Goal: Task Accomplishment & Management: Use online tool/utility

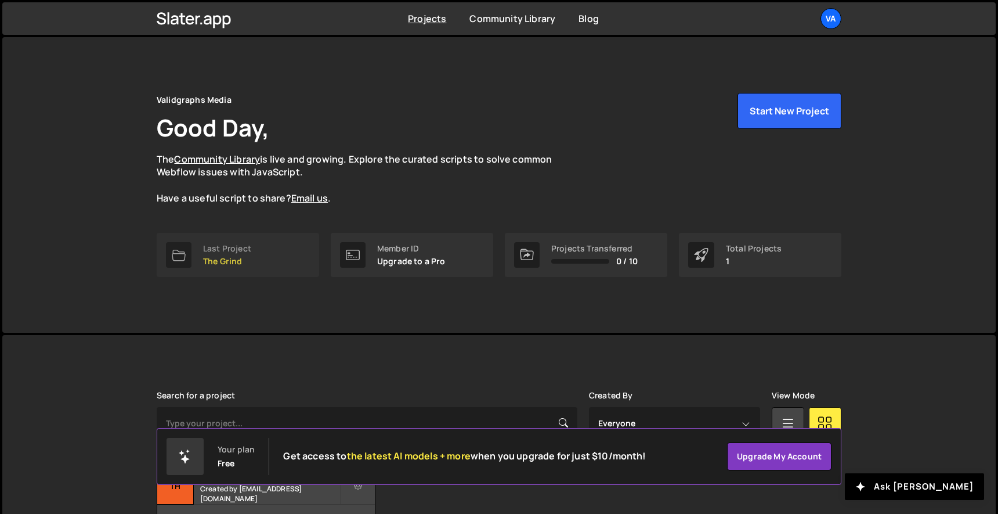
click at [217, 257] on p "The Grind" at bounding box center [227, 261] width 48 height 9
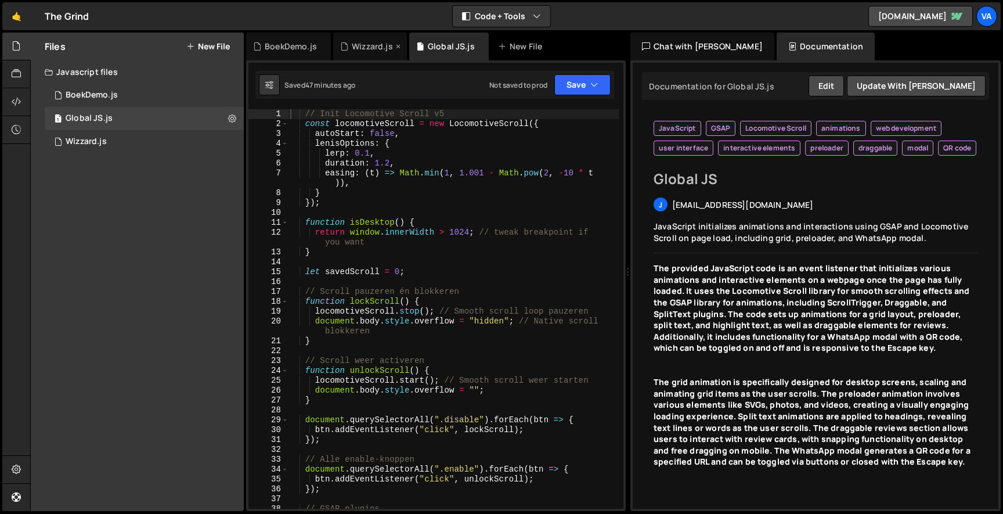
click at [359, 45] on div "Wizzard.js" at bounding box center [372, 47] width 41 height 12
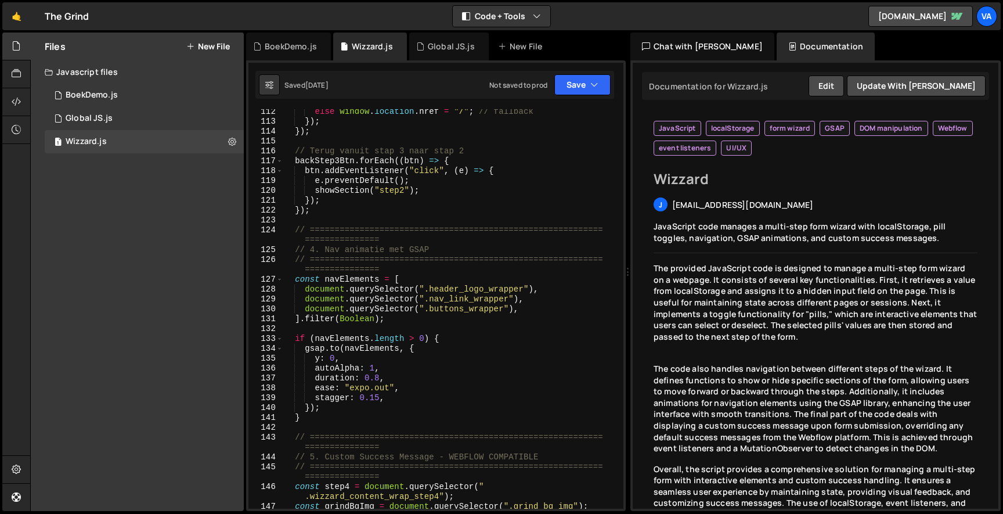
scroll to position [1350, 0]
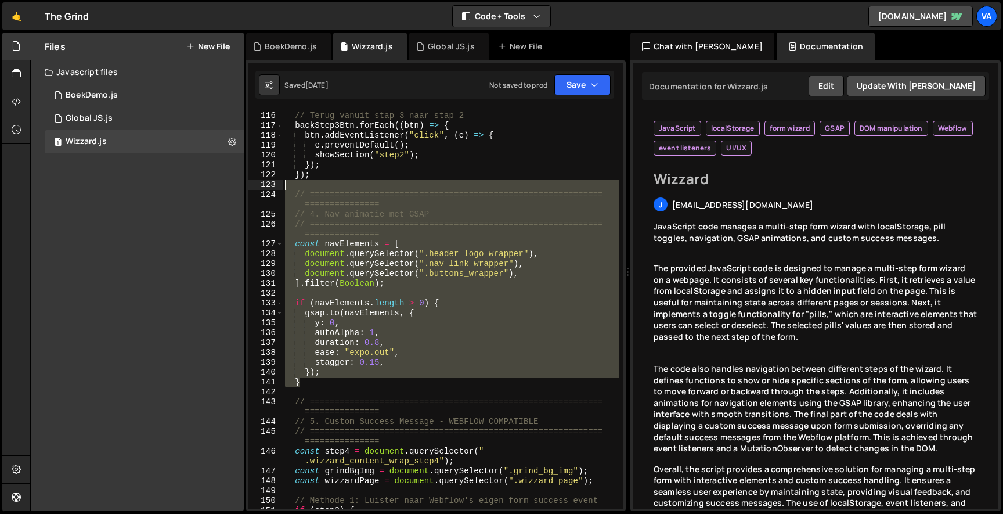
drag, startPoint x: 308, startPoint y: 384, endPoint x: 274, endPoint y: 188, distance: 199.2
click at [274, 187] on div "} 115 116 117 118 119 120 121 122 123 124 125 126 127 128 129 130 131 132 133 1…" at bounding box center [435, 308] width 375 height 399
type textarea "// =========================================================================="
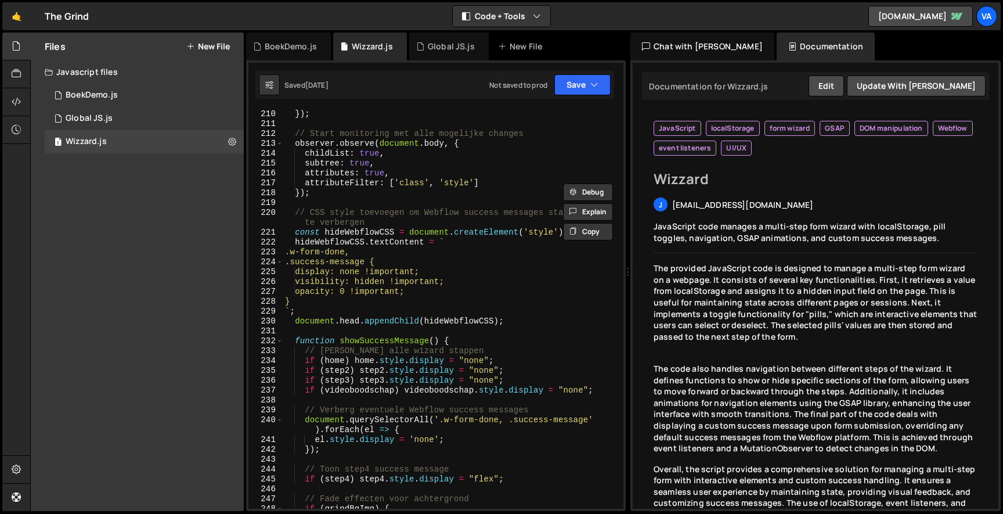
scroll to position [2686, 0]
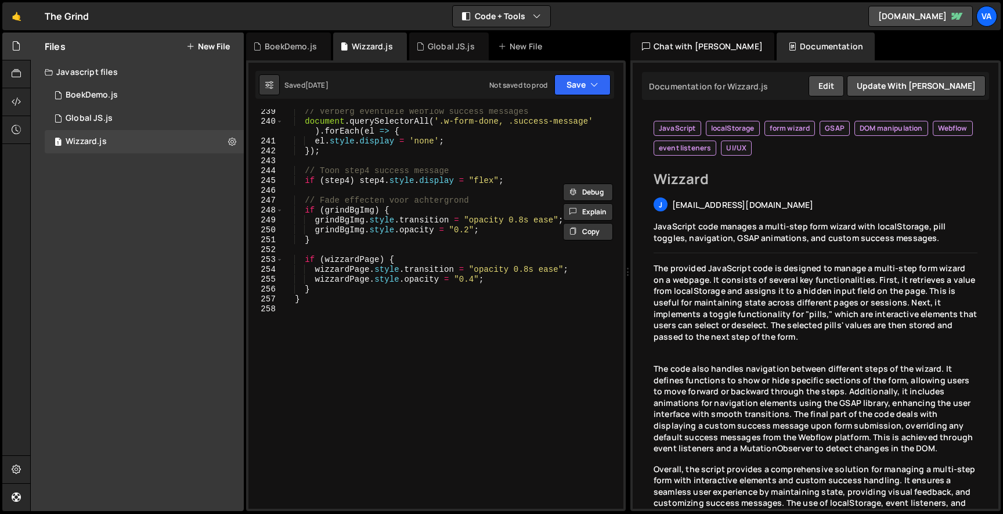
click at [207, 44] on button "New File" at bounding box center [208, 46] width 44 height 9
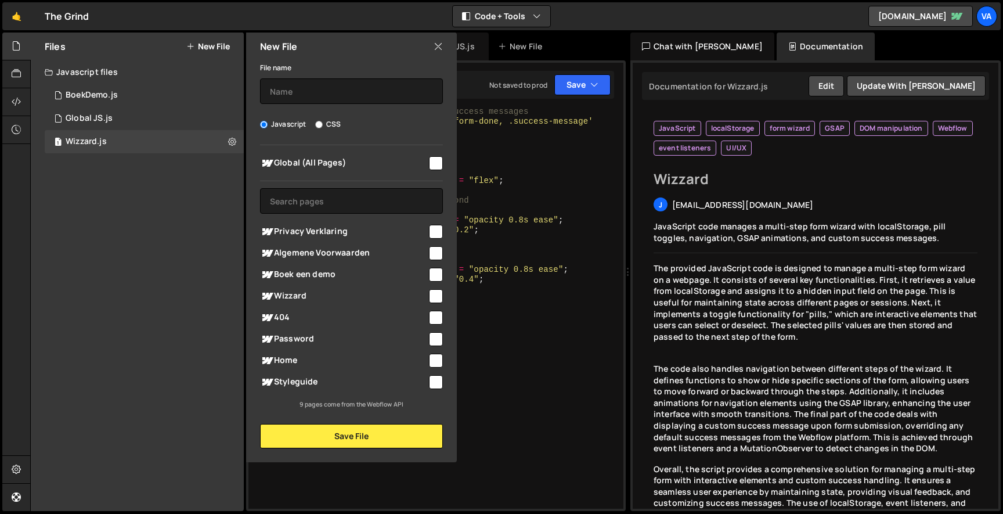
click at [431, 235] on input "checkbox" at bounding box center [436, 232] width 14 height 14
checkbox input "true"
click at [437, 251] on input "checkbox" at bounding box center [436, 253] width 14 height 14
checkbox input "true"
click at [342, 76] on div "File name" at bounding box center [351, 82] width 183 height 44
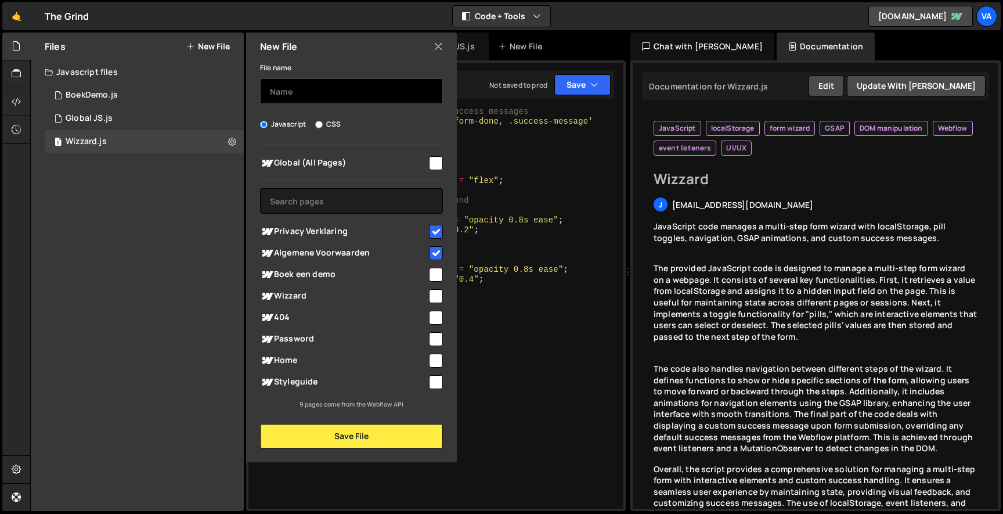
click at [333, 79] on input "text" at bounding box center [351, 91] width 183 height 26
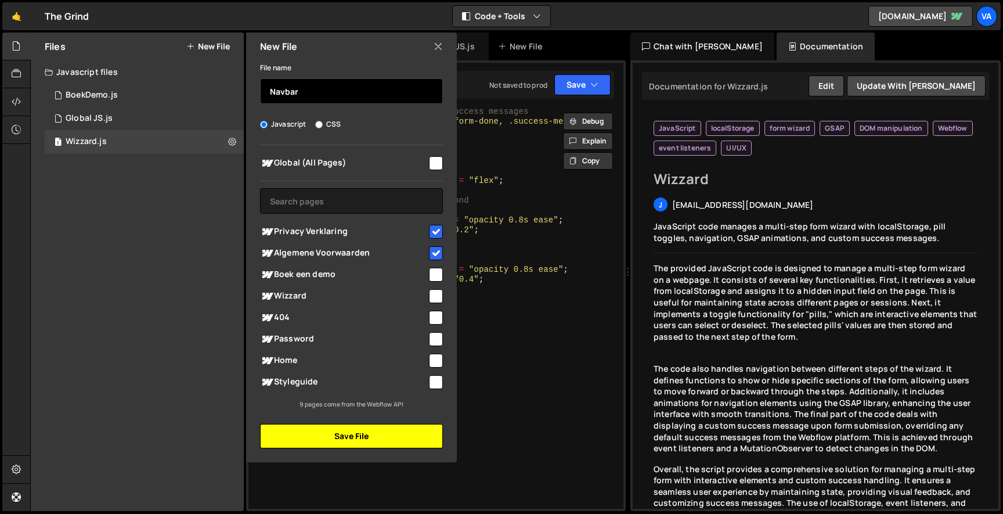
type input "Navbar"
click at [347, 439] on button "Save File" at bounding box center [351, 436] width 183 height 24
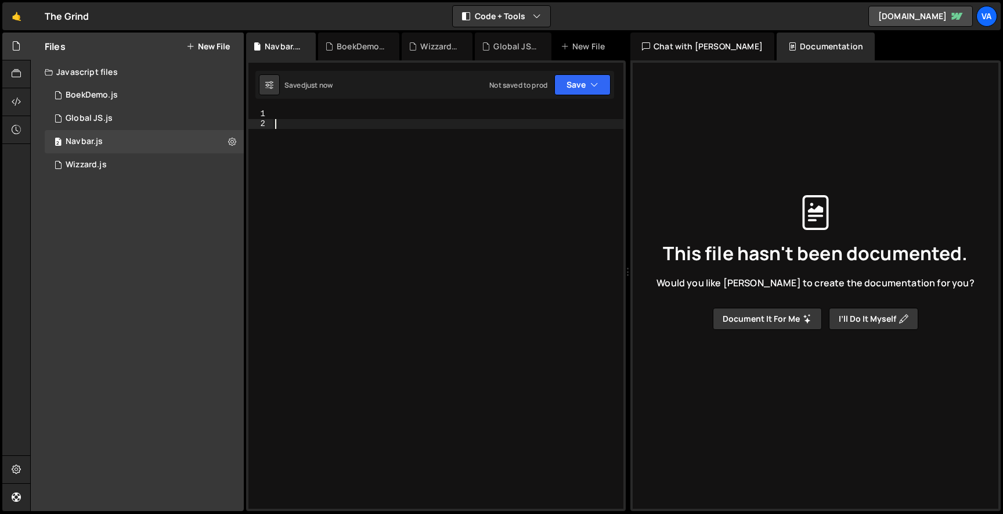
click at [348, 129] on div at bounding box center [448, 318] width 351 height 419
paste textarea "}"
type textarea "}"
click at [322, 111] on div at bounding box center [448, 318] width 351 height 419
paste textarea "}"
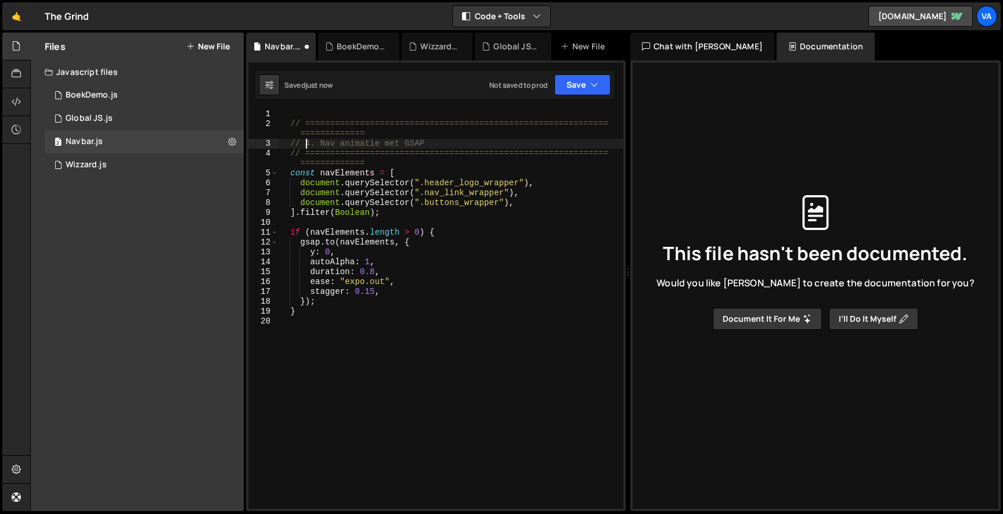
click at [308, 145] on div "// ============================================================= ============= …" at bounding box center [450, 318] width 345 height 419
click at [379, 128] on div "// ============================================================= ============= …" at bounding box center [450, 318] width 345 height 419
drag, startPoint x: 380, startPoint y: 132, endPoint x: 292, endPoint y: 131, distance: 87.7
click at [291, 131] on div "// ============================================================= ============= …" at bounding box center [450, 318] width 345 height 419
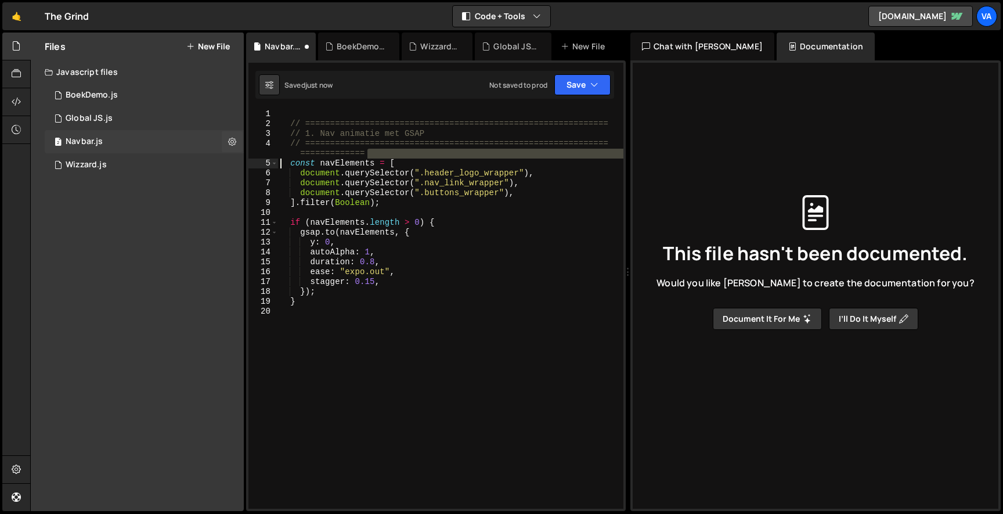
drag, startPoint x: 391, startPoint y: 153, endPoint x: 200, endPoint y: 151, distance: 191.6
click at [200, 151] on div "Files New File Javascript files 1 BoekDemo.js 0 1 Global JS.js 0 2 Navbar.js 0 …" at bounding box center [516, 272] width 973 height 479
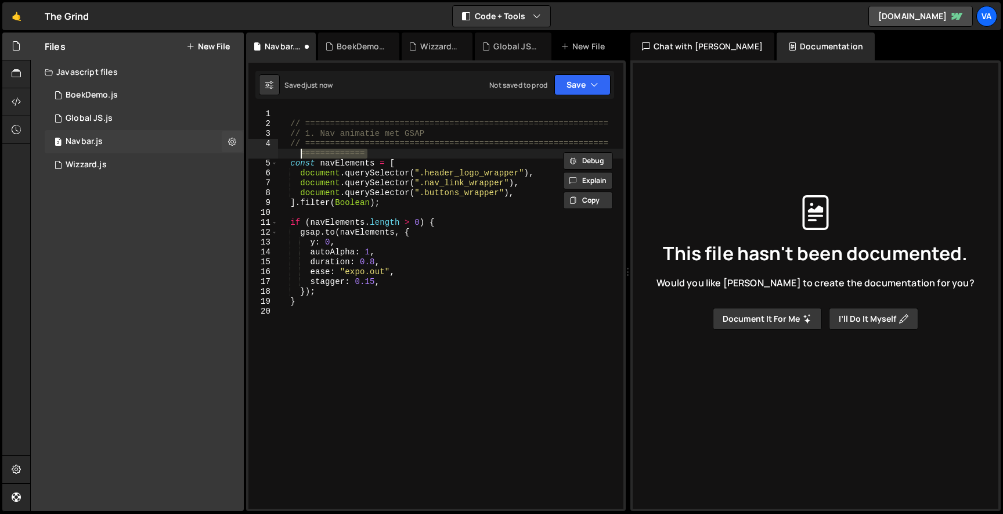
type textarea "// ============================================================="
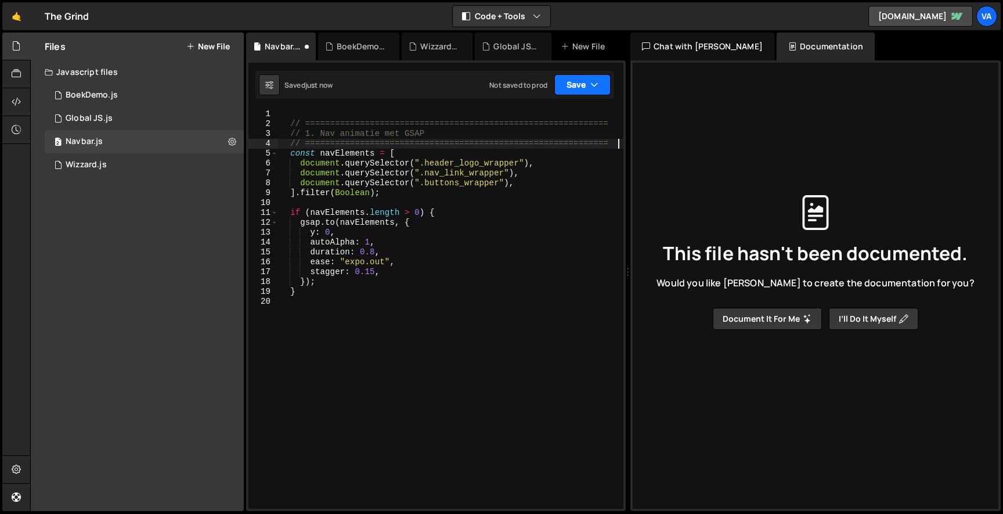
click at [574, 82] on button "Save" at bounding box center [582, 84] width 56 height 21
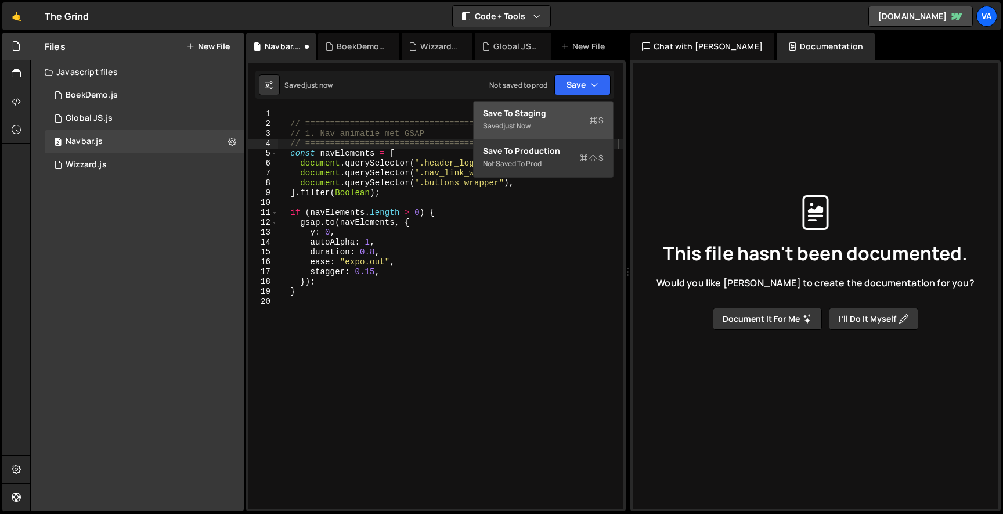
click at [564, 103] on button "Save to Staging S Saved just now" at bounding box center [543, 121] width 139 height 38
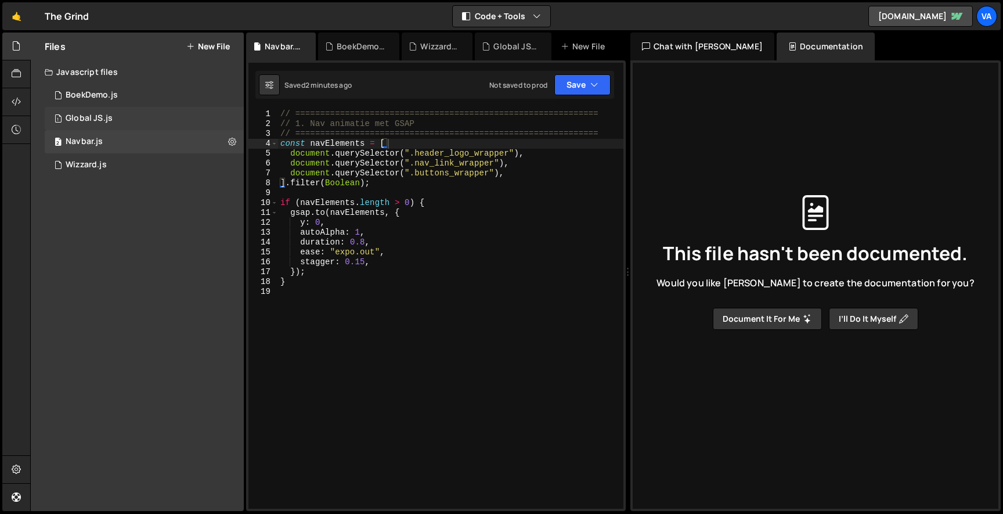
click at [131, 113] on div "1 Global JS.js 0" at bounding box center [144, 118] width 199 height 23
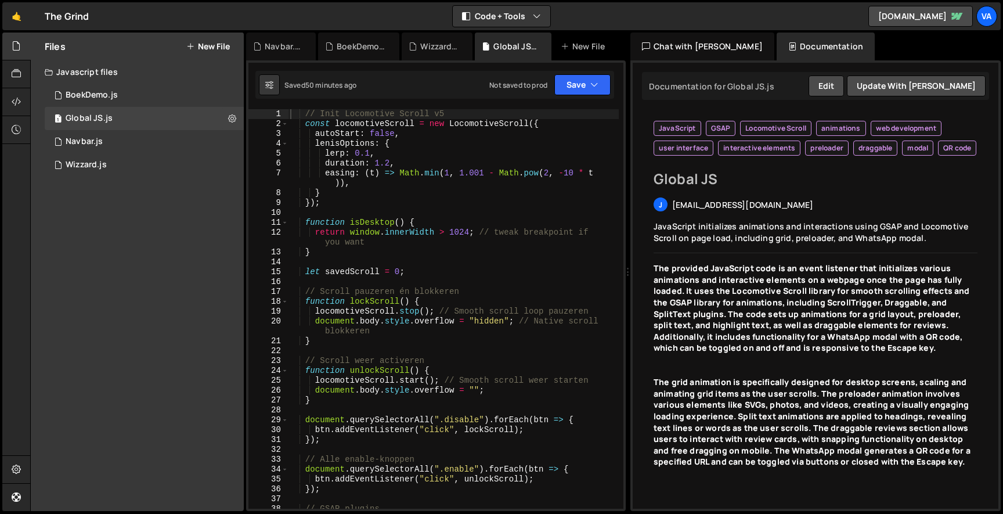
type textarea "return window.innerWidth > 1024; // tweak breakpoint if you want"
click at [323, 233] on div "// Init Locomotive Scroll v5 const locomotiveScroll = new LocomotiveScroll ({ a…" at bounding box center [453, 318] width 331 height 419
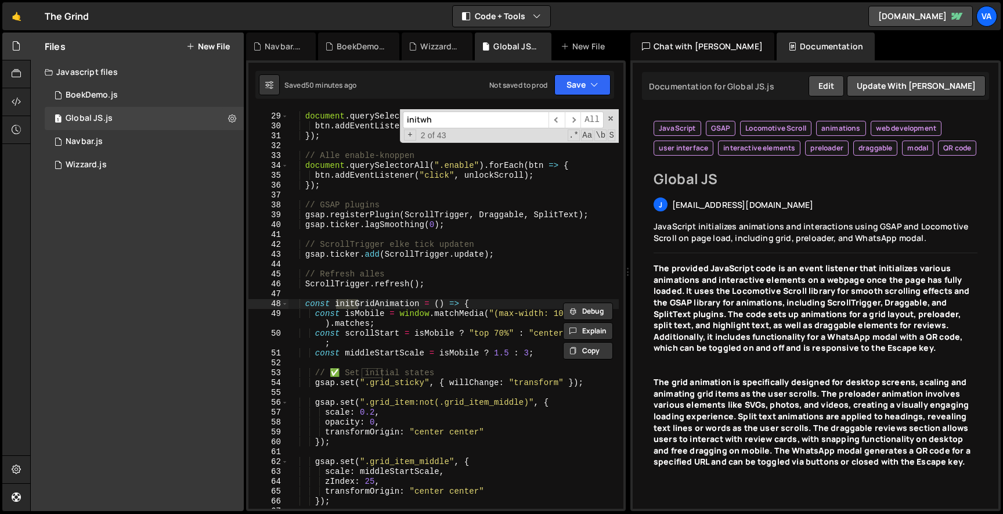
scroll to position [4774, 0]
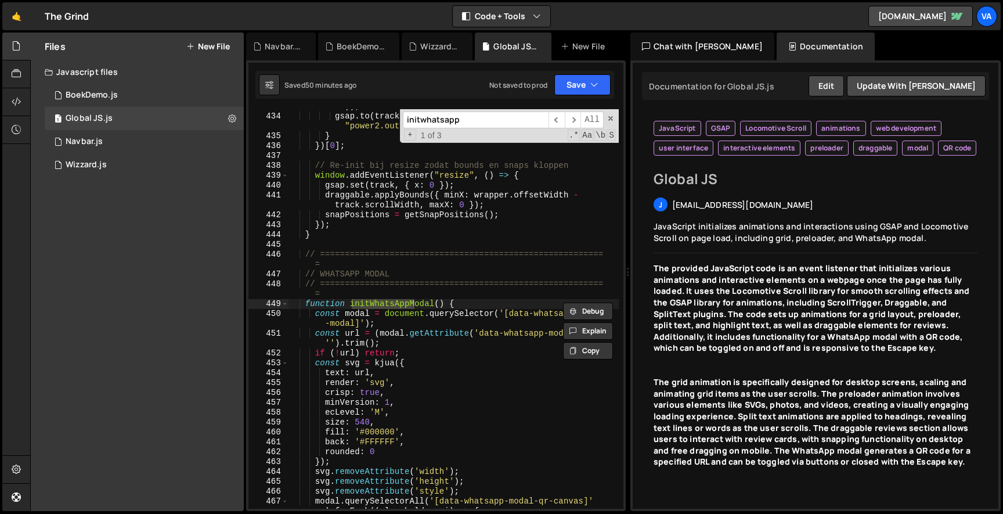
type input "initwhatsapp"
click at [384, 400] on div "const clampedX = Math . max ( minX , Math . min ( maxX , targetX )) ; gsap . to…" at bounding box center [453, 311] width 331 height 439
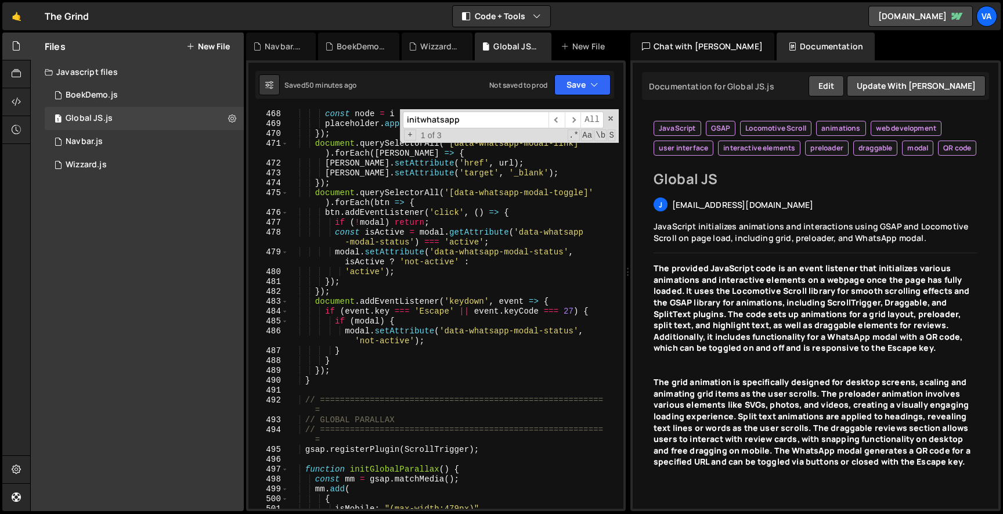
scroll to position [5187, 0]
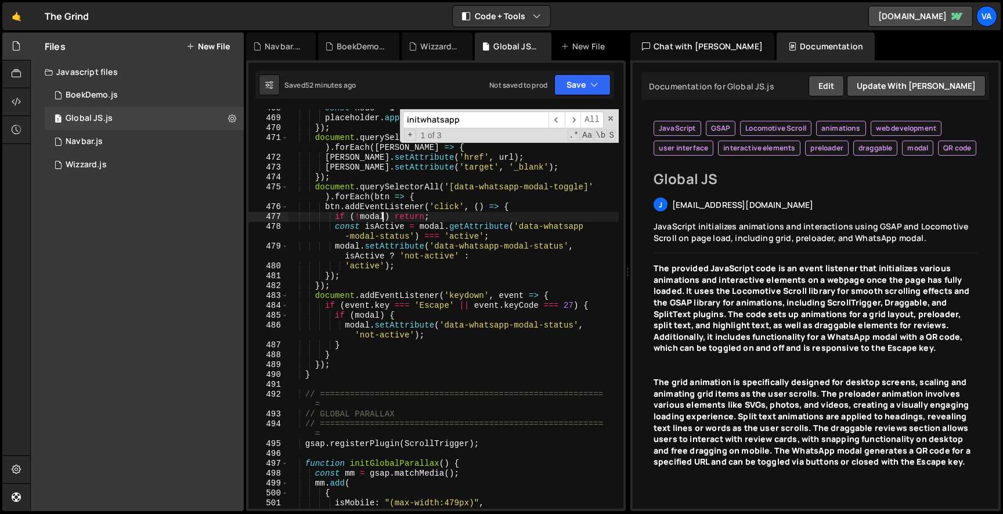
click at [384, 221] on div "const node = i === 0 ? svg : svg . cloneNode ( true ) ; placeholder . appendChi…" at bounding box center [453, 312] width 331 height 419
click at [462, 307] on div "const node = i === 0 ? svg : svg . cloneNode ( true ) ; placeholder . appendChi…" at bounding box center [453, 312] width 331 height 419
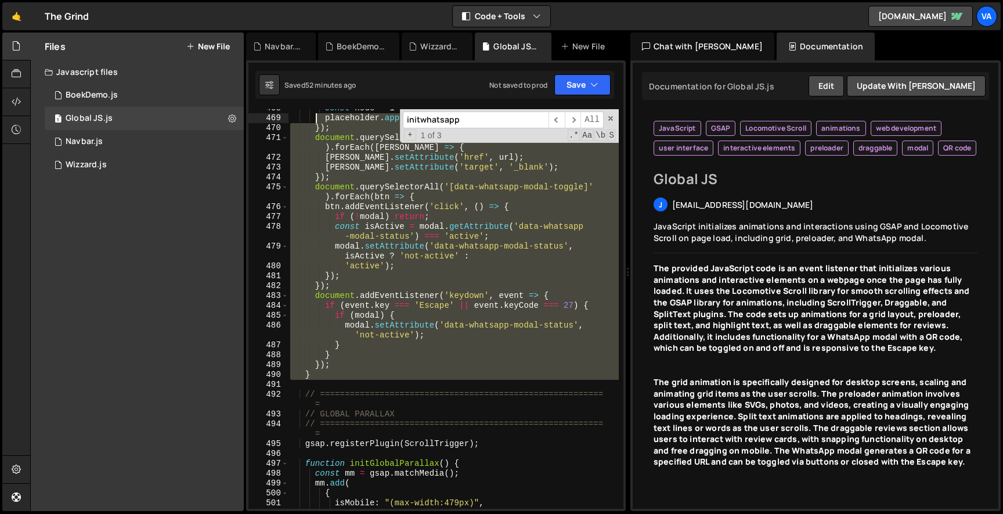
drag, startPoint x: 319, startPoint y: 383, endPoint x: 315, endPoint y: 120, distance: 262.4
click at [315, 120] on div "const node = i === 0 ? svg : svg . cloneNode ( true ) ; placeholder . appendChi…" at bounding box center [453, 312] width 331 height 419
click at [327, 206] on div "const node = i === 0 ? svg : svg . cloneNode ( true ) ; placeholder . appendChi…" at bounding box center [453, 308] width 331 height 399
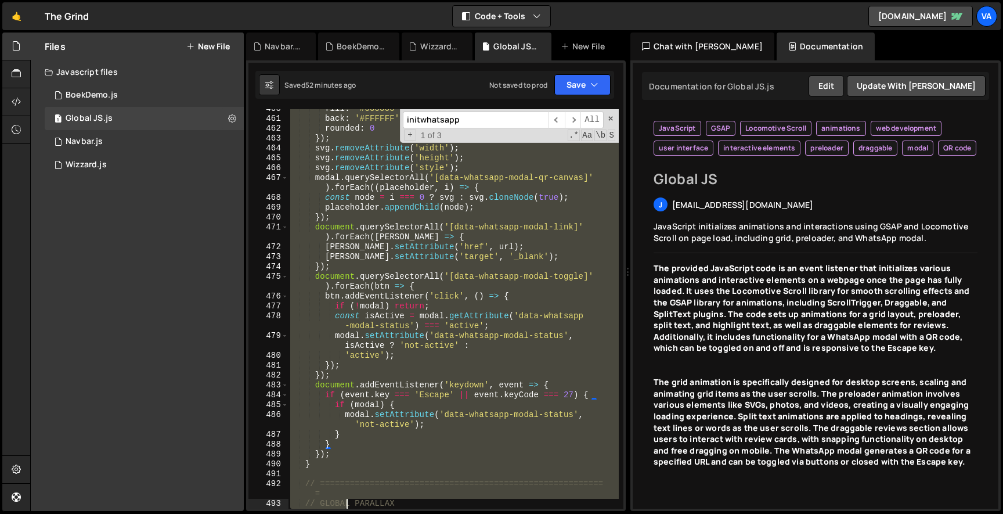
scroll to position [5166, 0]
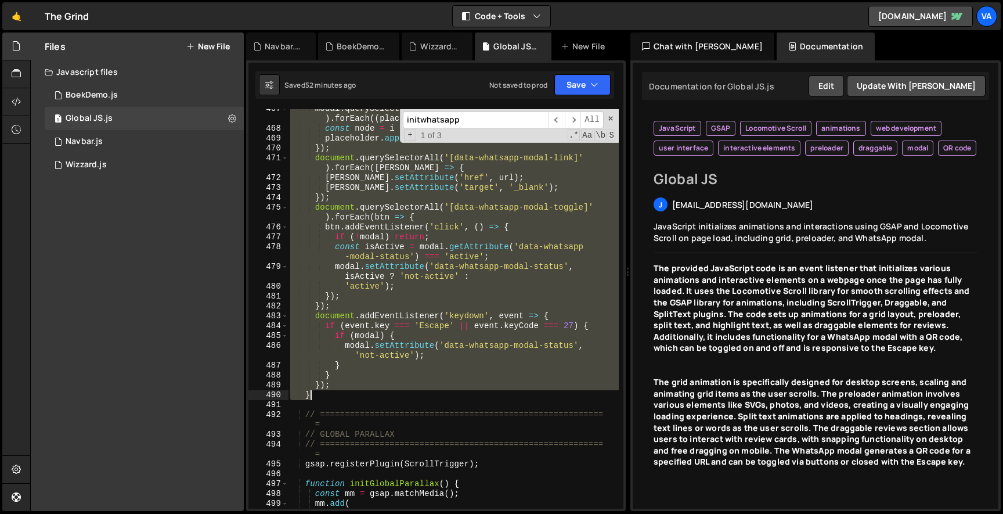
drag, startPoint x: 298, startPoint y: 215, endPoint x: 348, endPoint y: 395, distance: 187.5
click at [348, 395] on div "modal . querySelectorAll ( '[data-whatsapp-modal-qr-canvas]' ) . forEach (( pla…" at bounding box center [453, 318] width 331 height 429
click at [396, 412] on div "modal . querySelectorAll ( '[data-whatsapp-modal-qr-canvas]' ) . forEach (( pla…" at bounding box center [453, 318] width 331 height 429
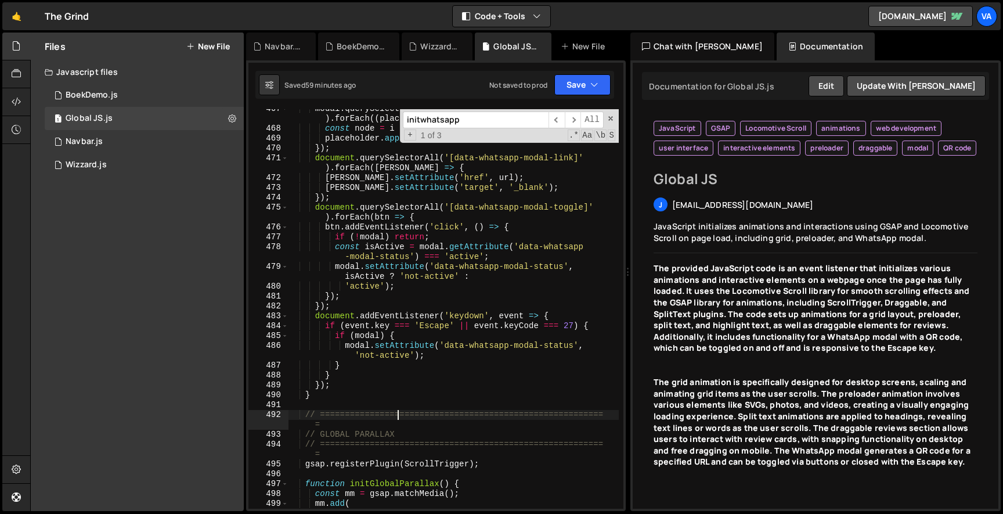
click at [344, 266] on div "modal . querySelectorAll ( '[data-whatsapp-modal-qr-canvas]' ) . forEach (( pla…" at bounding box center [453, 318] width 331 height 429
type textarea "modal.setAttribute('data-whatsapp-modal-status', isActive ? 'not-active' :"
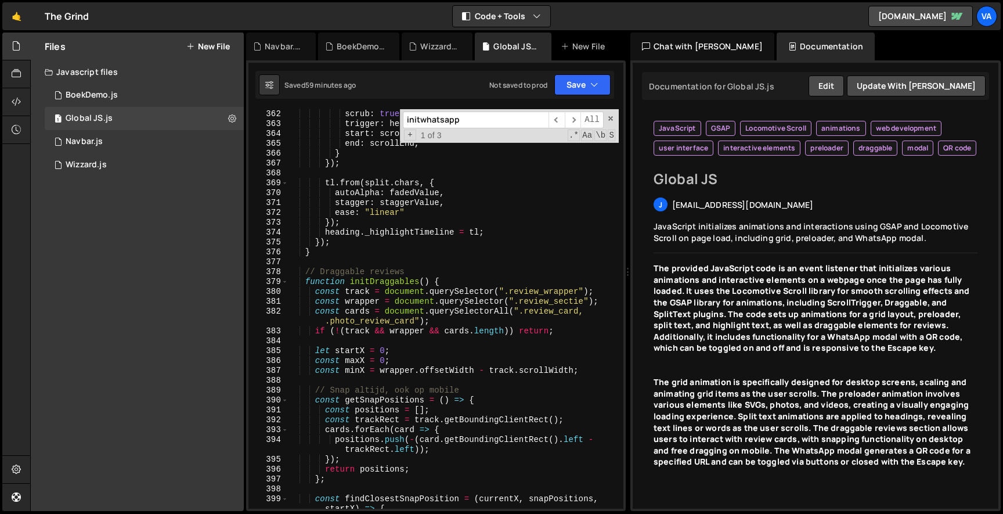
scroll to position [3988, 0]
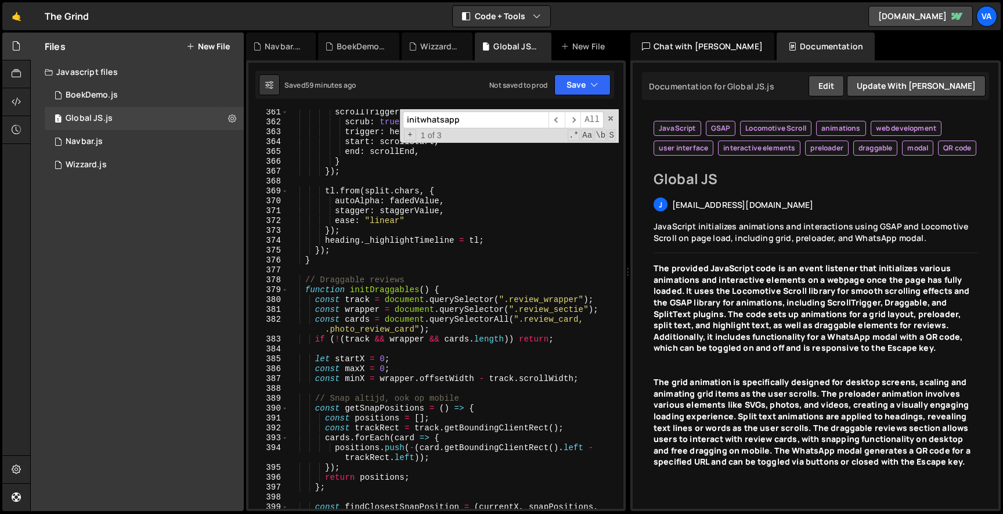
drag, startPoint x: 475, startPoint y: 117, endPoint x: 373, endPoint y: 117, distance: 102.2
click at [373, 117] on div "scrollTrigger : { scrub : true , trigger : heading , start : scrollStart , end …" at bounding box center [453, 308] width 331 height 399
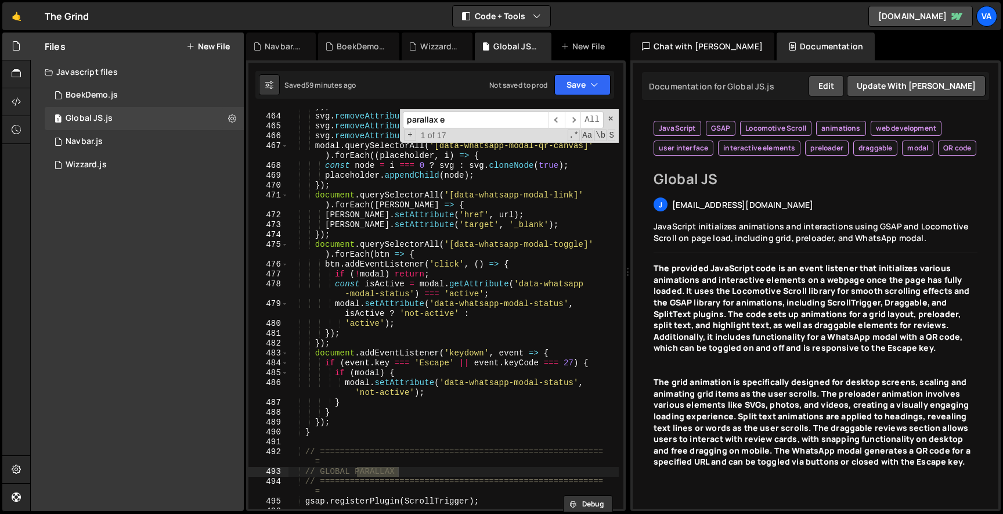
scroll to position [12096, 0]
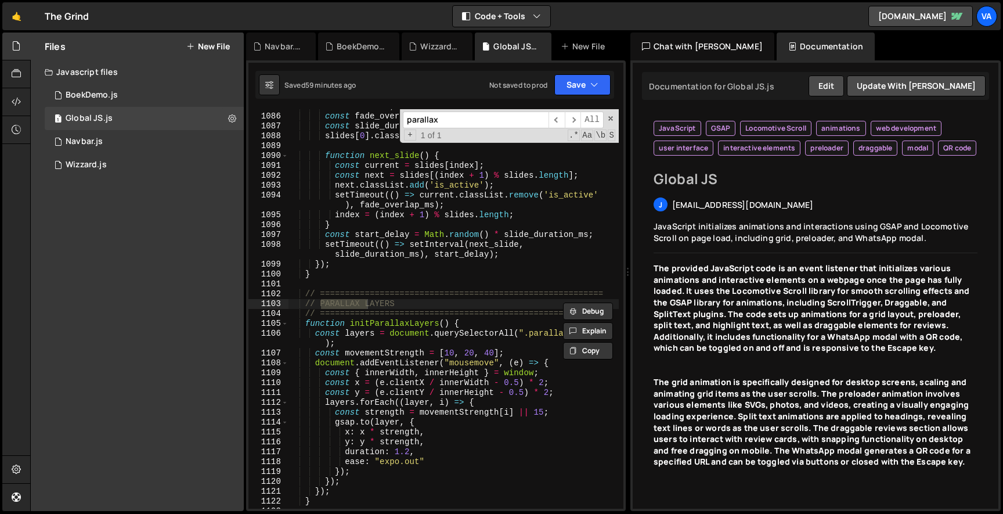
type input "parallax"
click at [401, 238] on div "let index = 0 ; const fade_overlap_ms = 900 ; const slide_duration_ms = 4000 ; …" at bounding box center [453, 311] width 331 height 419
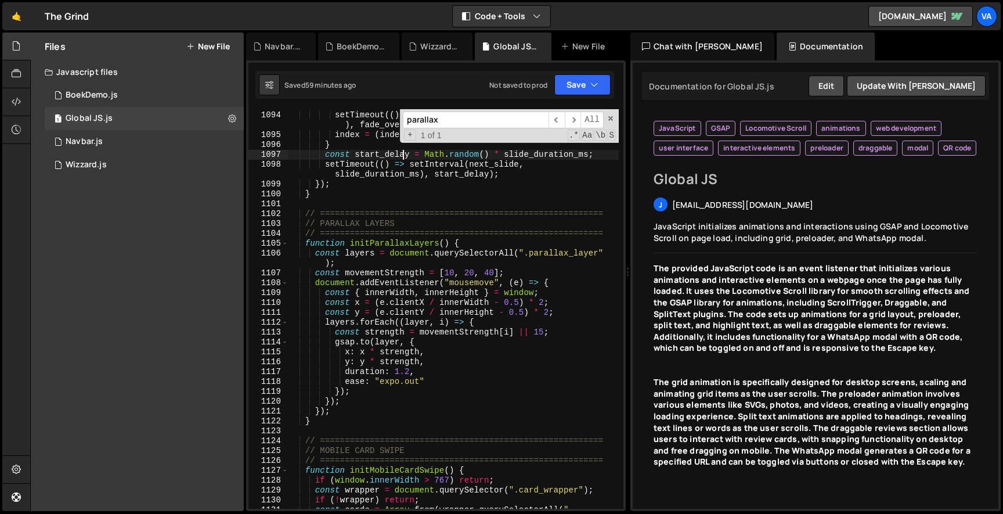
scroll to position [12179, 0]
click at [359, 400] on div "setTimeout (( ) => current . classList . remove ( 'is_active' ) , fade_overlap_…" at bounding box center [453, 326] width 331 height 439
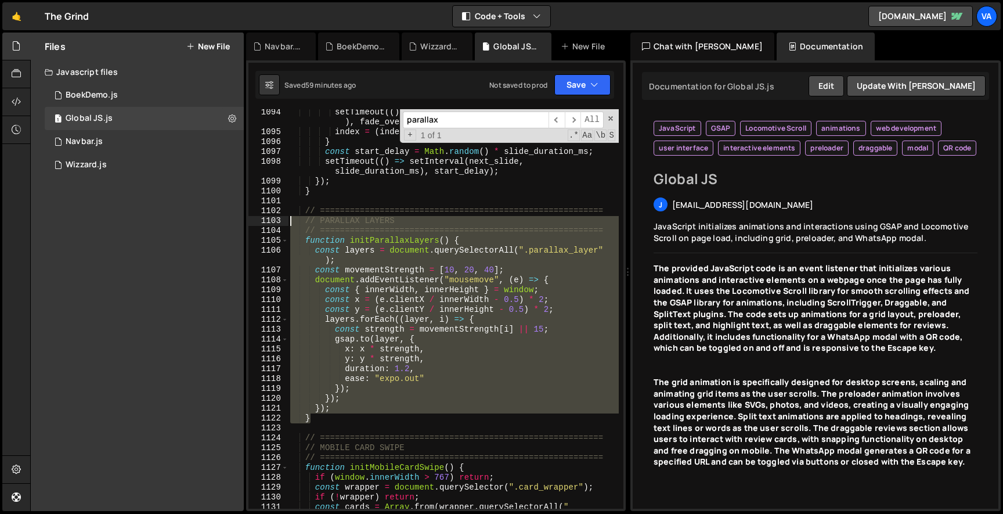
drag, startPoint x: 315, startPoint y: 419, endPoint x: 285, endPoint y: 211, distance: 210.0
click at [285, 211] on div "}); 1094 1095 1096 1097 1098 1099 1100 1101 1102 1103 1104 1105 1106 1107 1108 …" at bounding box center [435, 308] width 375 height 399
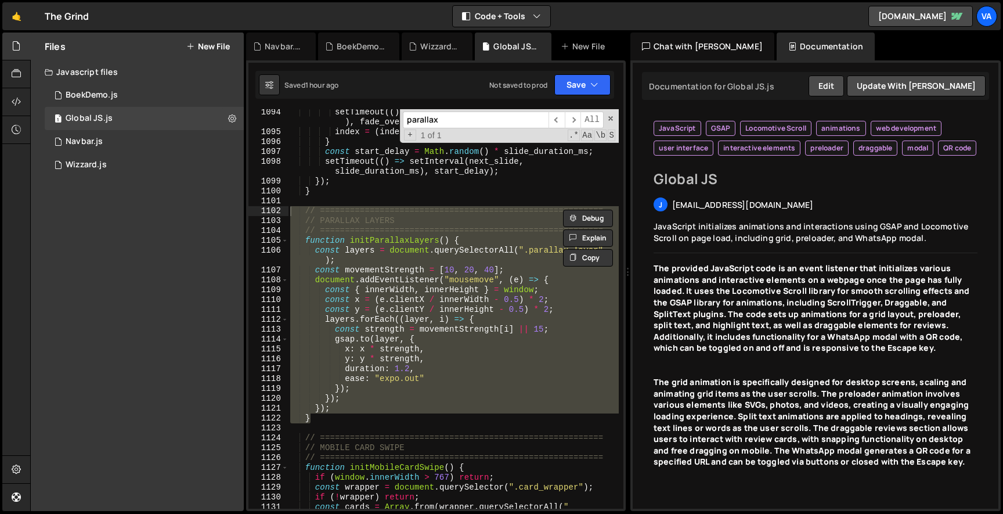
click at [354, 291] on div "setTimeout (( ) => current . classList . remove ( 'is_active' ) , fade_overlap_…" at bounding box center [453, 308] width 331 height 399
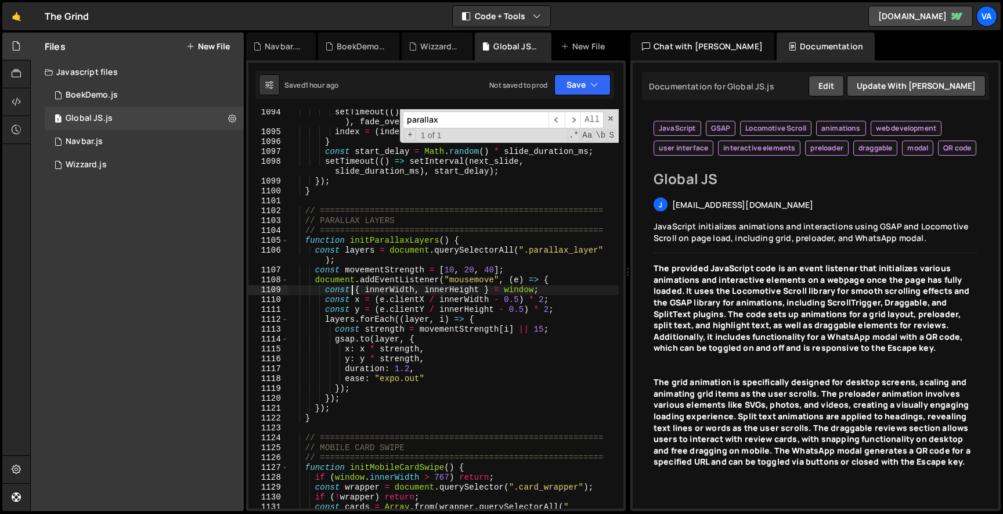
click at [300, 238] on div "setTimeout (( ) => current . classList . remove ( 'is_active' ) , fade_overlap_…" at bounding box center [453, 326] width 331 height 439
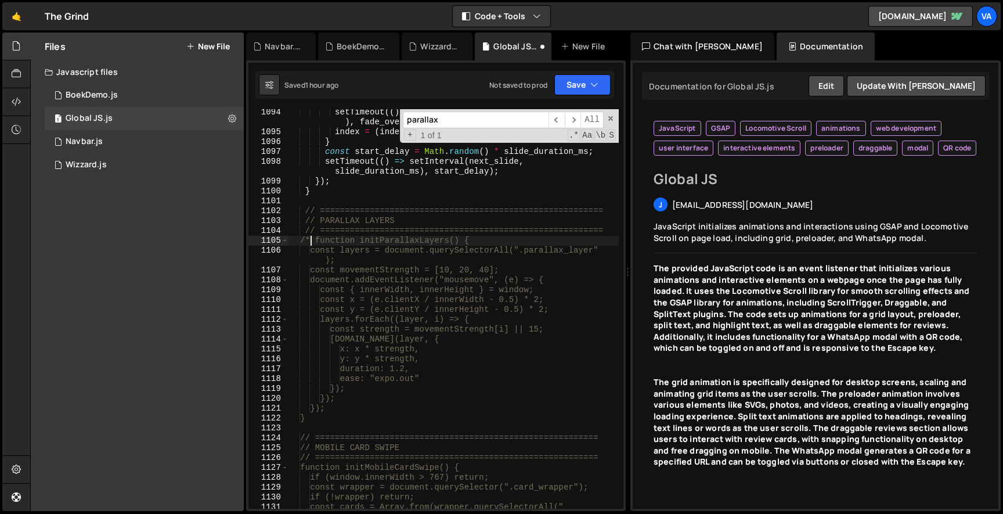
click at [342, 420] on div "setTimeout (( ) => current . classList . remove ( 'is_active' ) , fade_overlap_…" at bounding box center [453, 326] width 331 height 439
type textarea "} */"
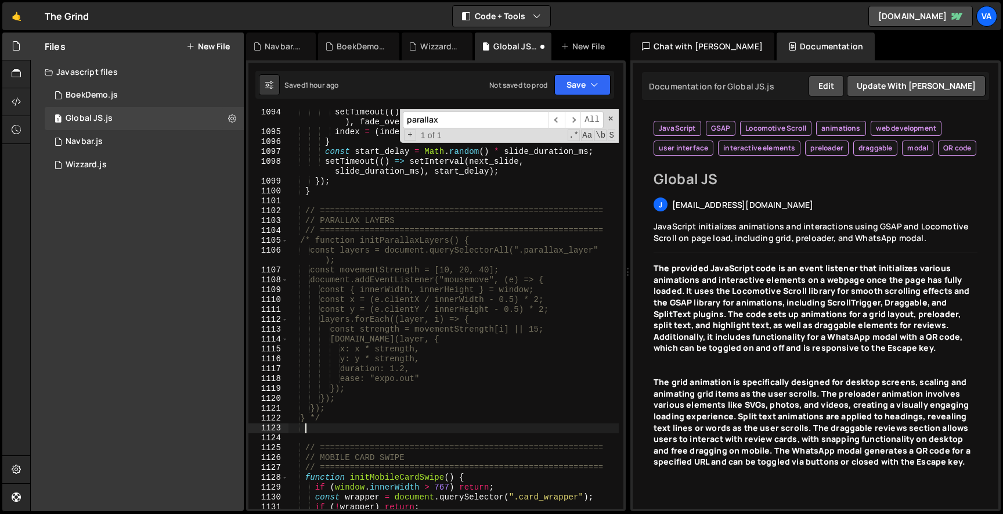
scroll to position [0, 1]
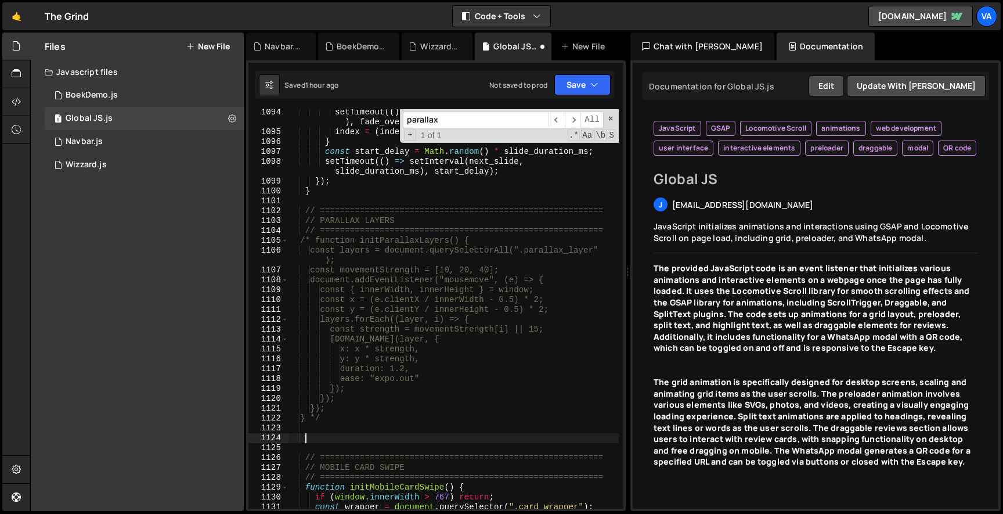
paste textarea
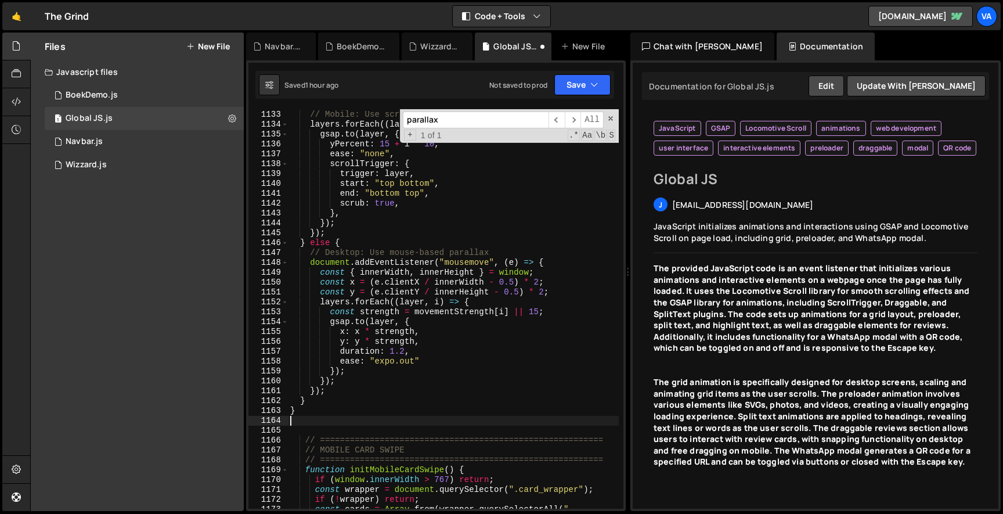
scroll to position [12593, 0]
click at [585, 89] on button "Save" at bounding box center [582, 84] width 56 height 21
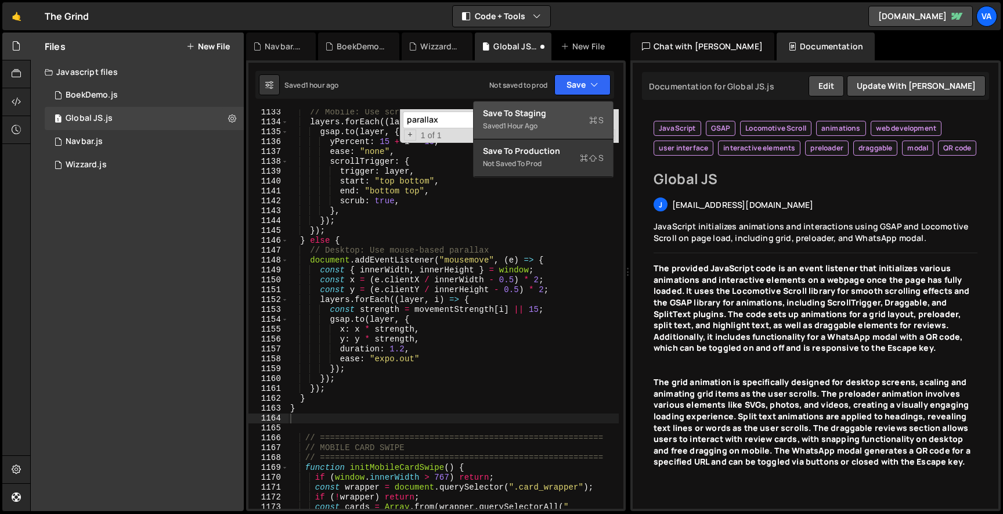
click at [544, 112] on div "Save to Staging S" at bounding box center [543, 113] width 121 height 12
